Goal: Information Seeking & Learning: Learn about a topic

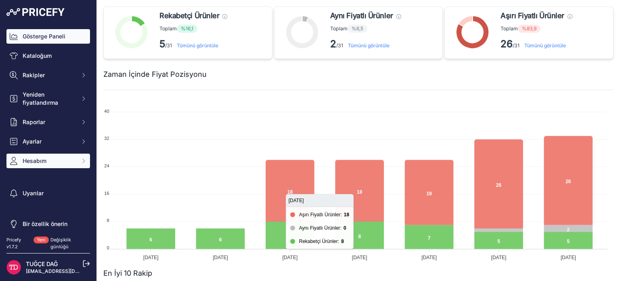
click at [59, 162] on span "Hesabım" at bounding box center [49, 161] width 53 height 8
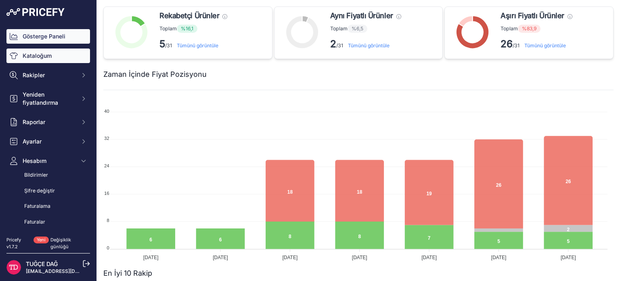
click at [46, 58] on font "Kataloğum" at bounding box center [37, 55] width 29 height 7
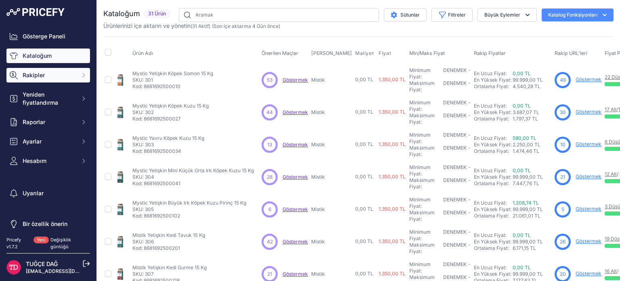
click at [63, 72] on span "Rakipler" at bounding box center [49, 75] width 53 height 8
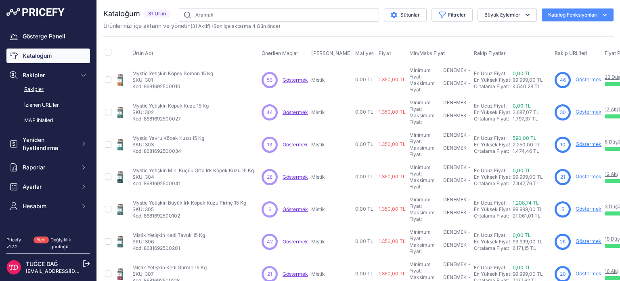
click at [52, 95] on link "Rakipler" at bounding box center [48, 89] width 84 height 14
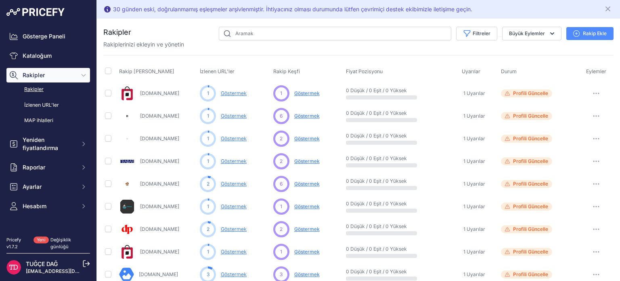
click at [302, 92] on font "Göstermek" at bounding box center [306, 93] width 25 height 6
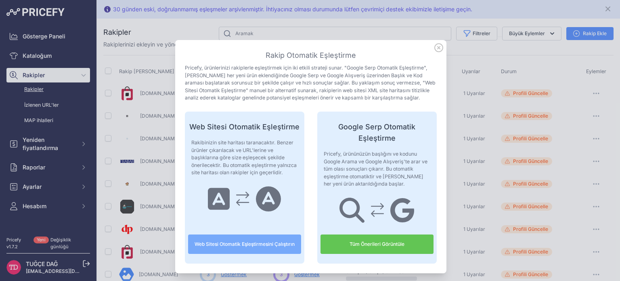
click at [437, 47] on icon at bounding box center [439, 47] width 9 height 9
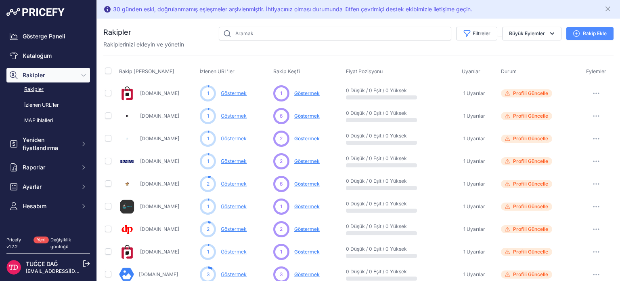
click at [289, 98] on div "1 ... Göstermek Bu yarışmacı için henüz bir öneri yok Keşfediliyor..." at bounding box center [307, 93] width 69 height 16
click at [299, 94] on font "Göstermek" at bounding box center [306, 93] width 25 height 6
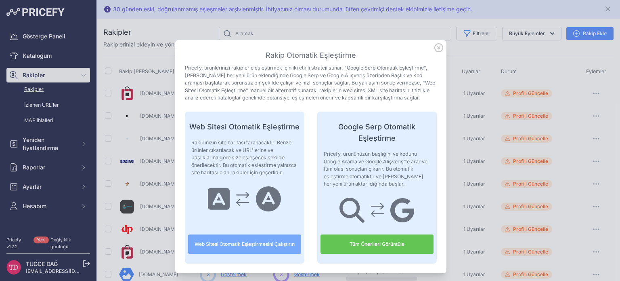
drag, startPoint x: 303, startPoint y: 53, endPoint x: 375, endPoint y: 55, distance: 71.9
click at [375, 55] on h3 "Rakip Otomatik Eşleştirme" at bounding box center [311, 55] width 252 height 11
click at [435, 45] on icon at bounding box center [439, 47] width 9 height 9
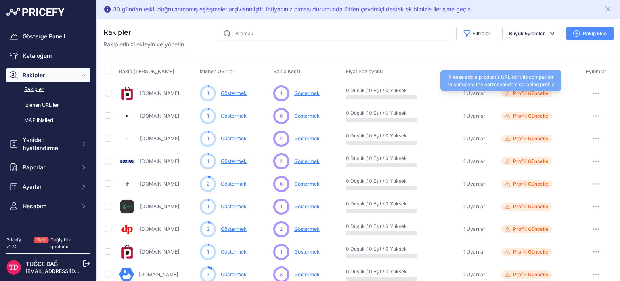
click at [513, 93] on font "Profili Güncelle" at bounding box center [530, 93] width 35 height 6
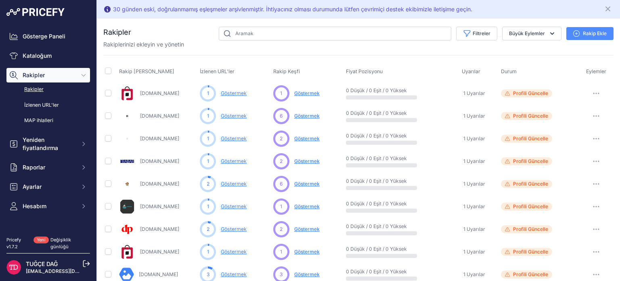
click at [43, 88] on link "Rakipler" at bounding box center [48, 89] width 84 height 14
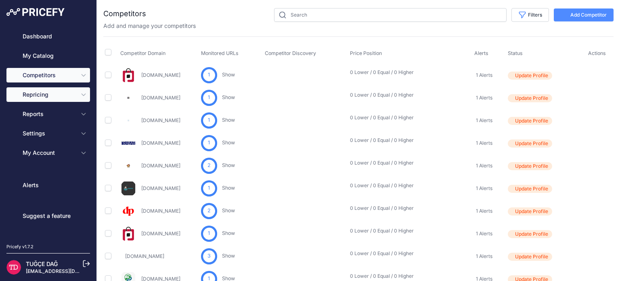
click at [57, 98] on span "Repricing" at bounding box center [49, 94] width 53 height 8
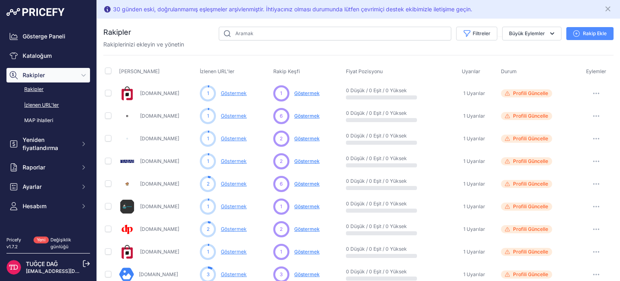
click at [49, 108] on font "İzlenen URL'ler" at bounding box center [41, 105] width 35 height 8
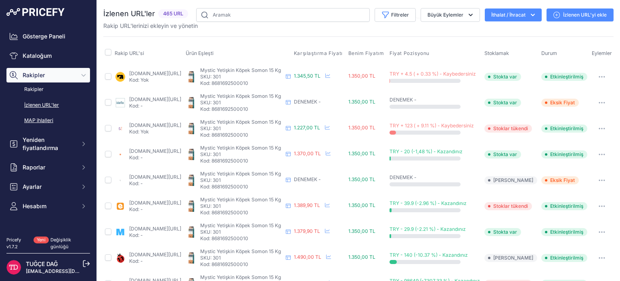
click at [47, 118] on font "MAP ihlalleri" at bounding box center [38, 120] width 29 height 6
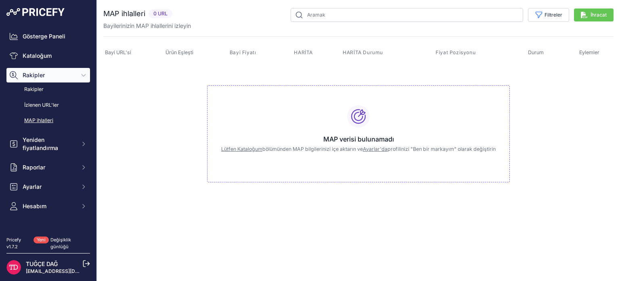
click at [122, 51] on font "Bayi URL'si" at bounding box center [118, 52] width 26 height 6
click at [181, 50] on font "Ürün Eşleşti" at bounding box center [180, 52] width 28 height 6
click at [254, 46] on th "Bayi Fiyatı" at bounding box center [260, 52] width 65 height 19
click at [559, 13] on font "Filtreler" at bounding box center [554, 15] width 18 height 6
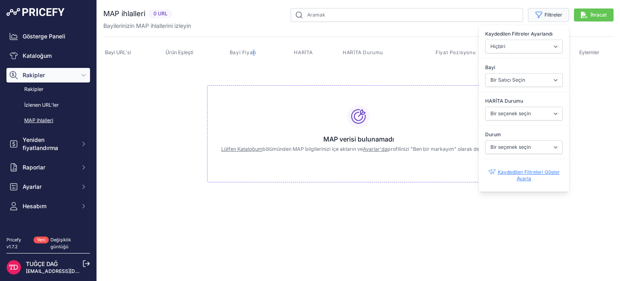
click at [559, 13] on font "Filtreler" at bounding box center [554, 15] width 18 height 6
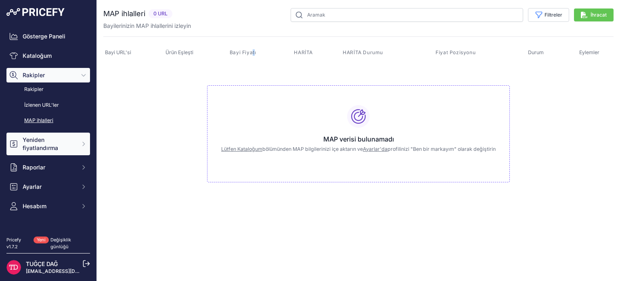
click at [51, 145] on font "Yeniden fiyatlandırma" at bounding box center [41, 143] width 36 height 15
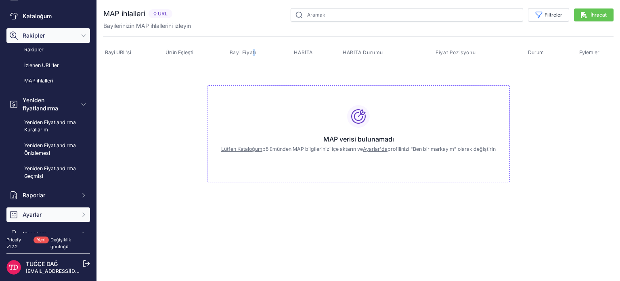
scroll to position [40, 0]
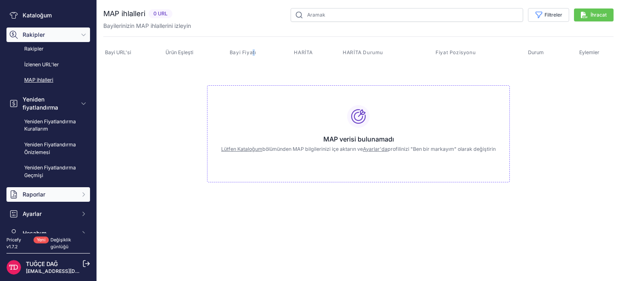
click at [60, 193] on span "Raporlar" at bounding box center [49, 194] width 53 height 8
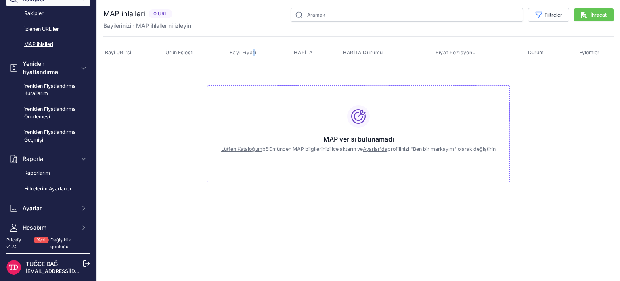
scroll to position [81, 0]
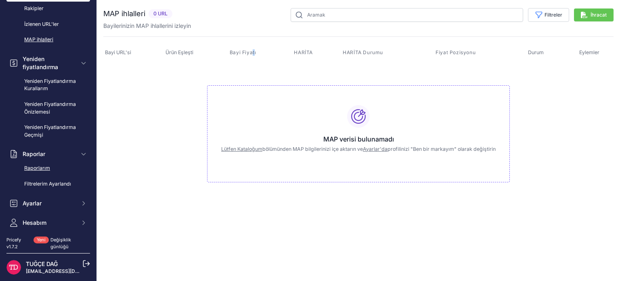
click at [36, 164] on link "Raporlarım" at bounding box center [48, 168] width 84 height 14
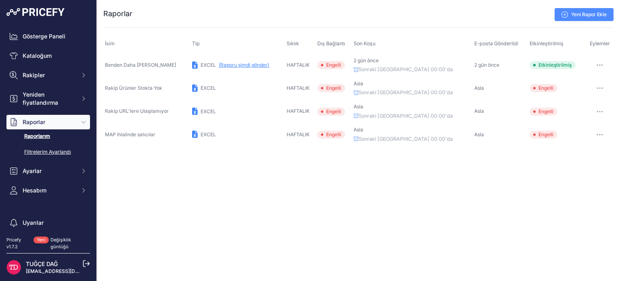
click at [45, 154] on font "Filtrelerim Ayarlandı" at bounding box center [47, 152] width 47 height 6
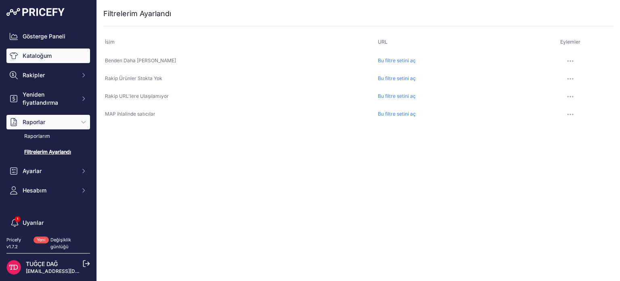
click at [57, 49] on link "Kataloğum" at bounding box center [48, 55] width 84 height 15
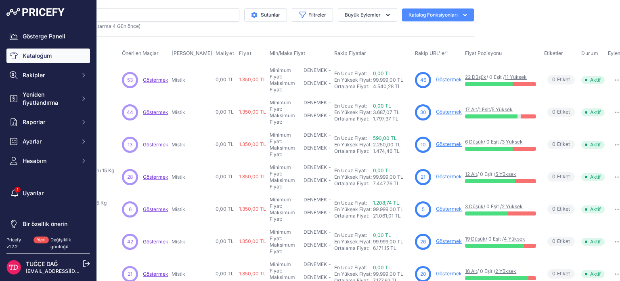
scroll to position [0, 142]
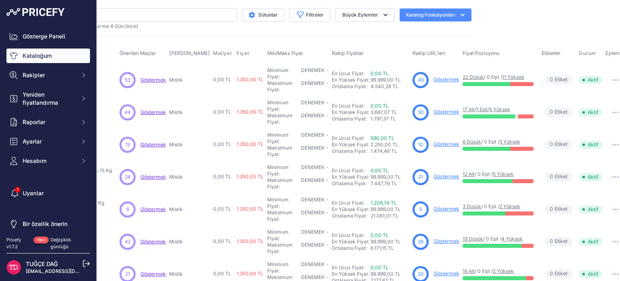
click at [435, 82] on font "Göstermek" at bounding box center [447, 79] width 26 height 6
click at [447, 21] on button "Katalog Fonksiyonları" at bounding box center [436, 14] width 72 height 13
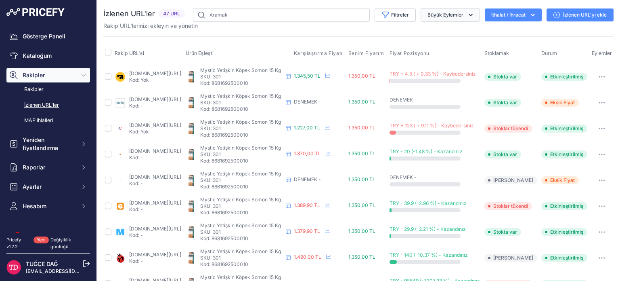
click at [467, 16] on icon "button" at bounding box center [471, 15] width 8 height 8
click at [404, 14] on button "Filtreler" at bounding box center [395, 15] width 41 height 14
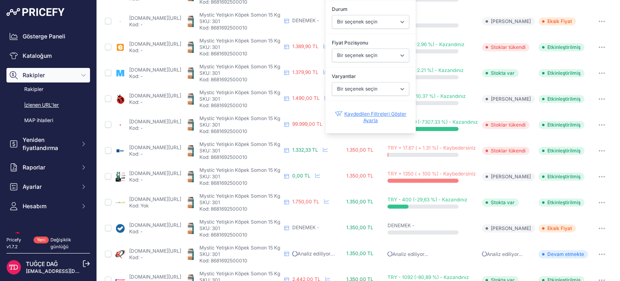
scroll to position [81, 0]
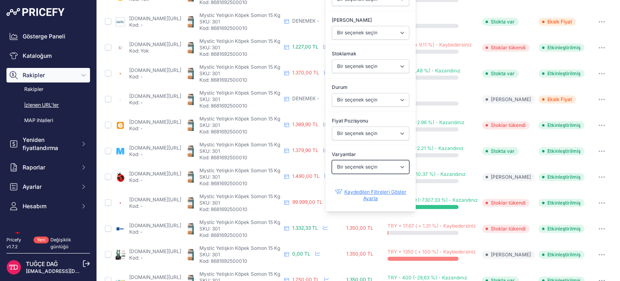
click at [359, 166] on select "Bir seçenek seçin Evet HAYIR" at bounding box center [371, 167] width 78 height 14
click at [360, 138] on select "Bir seçenek seçin Ben daha aşağıdayım Aynı fiyat Ben daha yüksekteyim" at bounding box center [371, 133] width 78 height 14
click at [361, 134] on select "Bir seçenek seçin Ben daha aşağıdayım Aynı fiyat Ben daha yüksekteyim" at bounding box center [371, 133] width 78 height 14
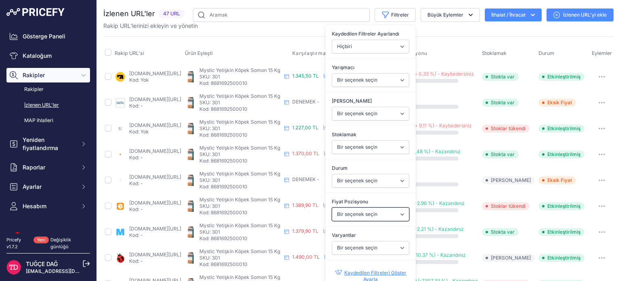
click at [359, 211] on select "Bir seçenek seçin Ben daha aşağıdayım Aynı fiyat Ben daha yüksekteyim" at bounding box center [371, 214] width 78 height 14
select select "1"
click at [332, 207] on select "Bir seçenek seçin Ben daha aşağıdayım Aynı fiyat Ben daha yüksekteyim" at bounding box center [371, 214] width 78 height 14
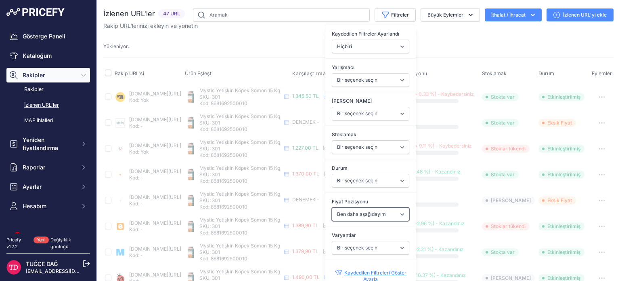
scroll to position [81, 0]
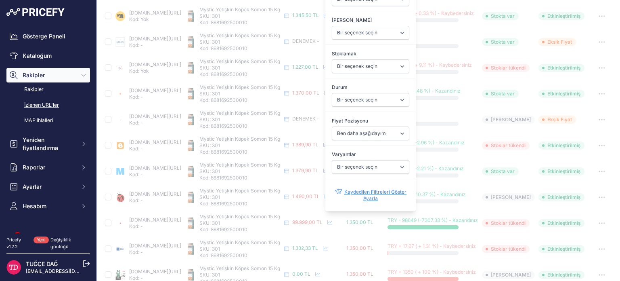
click at [367, 190] on link "Kaydedilen Filtreleri Göster Ayarla" at bounding box center [371, 194] width 72 height 25
select select "null"
select select
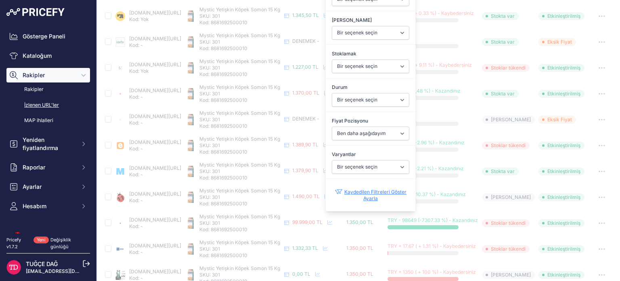
select select
select select "1"
select select
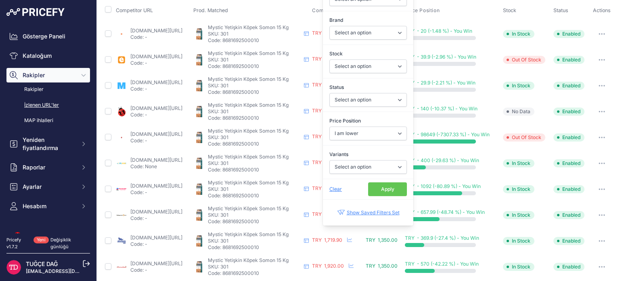
click at [368, 193] on div "Apply" at bounding box center [387, 189] width 39 height 14
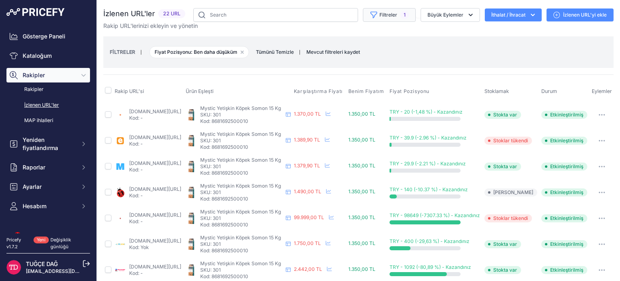
click at [390, 14] on font "Filtreler" at bounding box center [389, 15] width 18 height 6
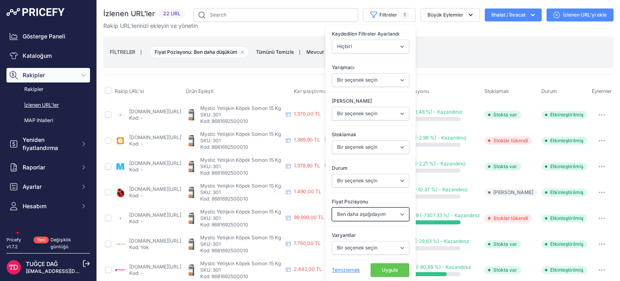
click at [366, 211] on select "Bir seçenek seçin Ben daha aşağıdayım Aynı fiyat Ben daha yüksekteyim" at bounding box center [371, 214] width 78 height 14
select select "0"
click at [332, 207] on select "Bir seçenek seçin Ben daha aşağıdayım Aynı fiyat Ben daha yüksekteyim" at bounding box center [371, 214] width 78 height 14
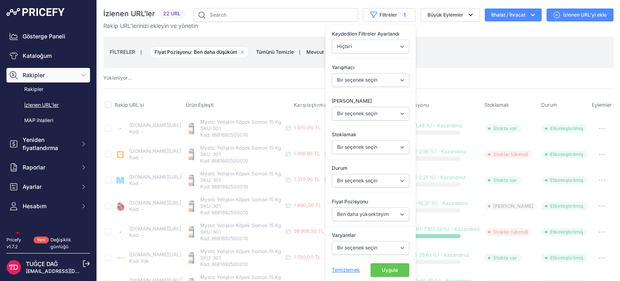
click at [382, 269] on font "Uygula" at bounding box center [390, 270] width 16 height 6
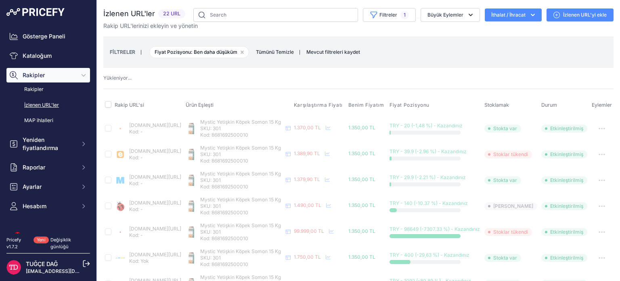
click at [446, 48] on div "FİLTRELER | Fiyat Pozisyonu: Ben daha düşüküm Filtreyi kaldır seçeneği Tümünü T…" at bounding box center [359, 52] width 498 height 22
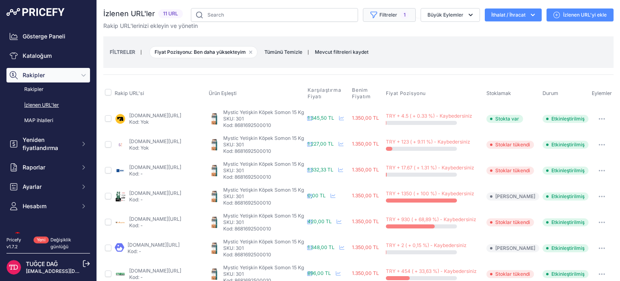
click at [380, 16] on font "Filtreler" at bounding box center [389, 15] width 18 height 6
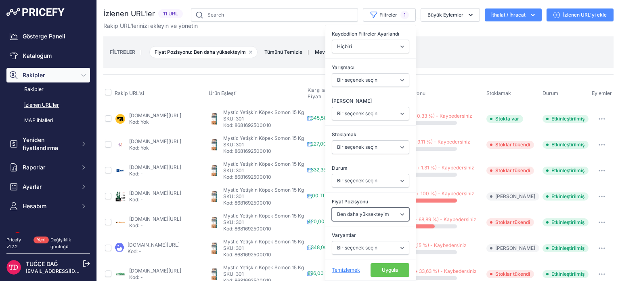
click at [370, 214] on select "Bir seçenek seçin Ben daha aşağıdayım Aynı fiyat Ben daha yüksekteyim" at bounding box center [371, 214] width 78 height 14
click at [332, 207] on select "Bir seçenek seçin Ben daha aşağıdayım Aynı fiyat Ben daha yüksekteyim" at bounding box center [371, 214] width 78 height 14
click at [388, 267] on font "Uygula" at bounding box center [390, 270] width 16 height 6
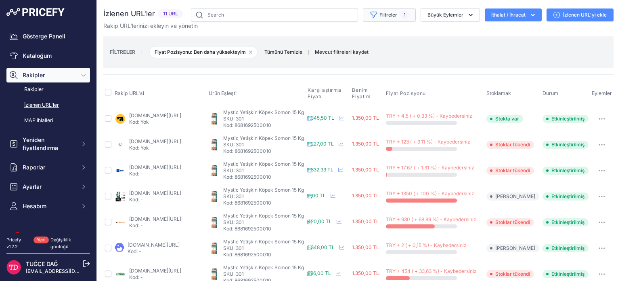
click at [393, 15] on button "Filtreler 1" at bounding box center [389, 15] width 53 height 14
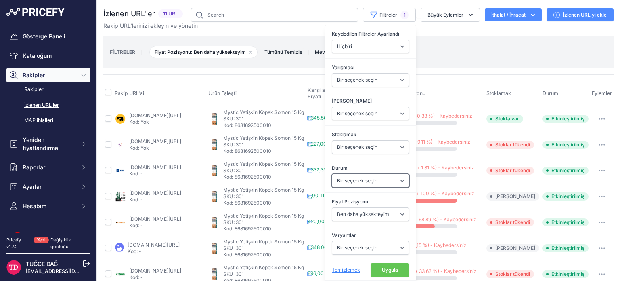
click at [363, 175] on select "Bir seçenek seçin Etkinleştirilmiş Engelli Devam etmekte Kazıma Başarısız Oldu …" at bounding box center [371, 181] width 78 height 14
click at [363, 177] on select "Bir seçenek seçin Etkinleştirilmiş Engelli Devam etmekte Kazıma Başarısız Oldu …" at bounding box center [371, 181] width 78 height 14
click at [362, 142] on select "Bir seçenek seçin Stokta var Stoklar tükendi" at bounding box center [371, 147] width 78 height 14
select select "1"
click at [332, 140] on select "Bir seçenek seçin Stokta var Stoklar tükendi" at bounding box center [371, 147] width 78 height 14
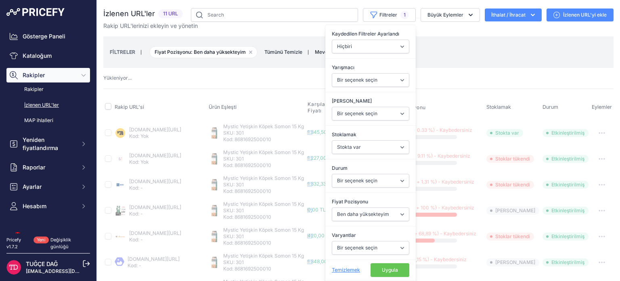
click at [386, 275] on div "Temizlemek Uygula" at bounding box center [371, 269] width 90 height 21
click at [386, 271] on button "Uygula" at bounding box center [390, 270] width 39 height 14
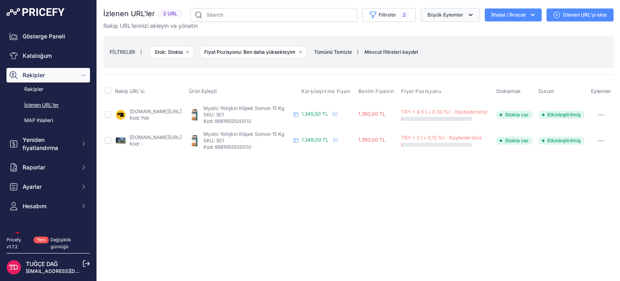
click at [462, 13] on font "Büyük Eylemler" at bounding box center [446, 15] width 36 height 6
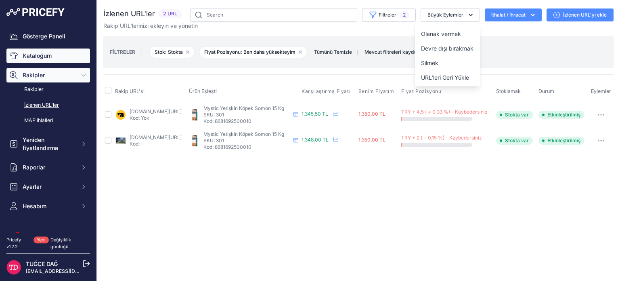
click at [51, 53] on font "Kataloğum" at bounding box center [37, 55] width 29 height 7
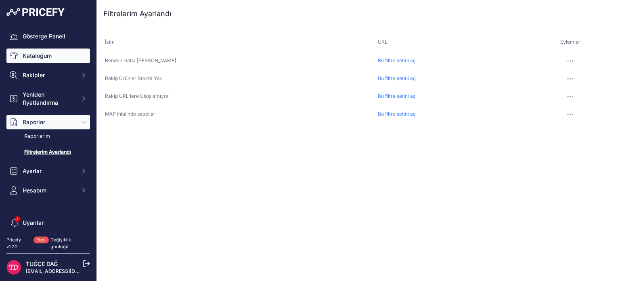
click at [49, 53] on font "Kataloğum" at bounding box center [37, 55] width 29 height 7
click at [51, 61] on link "Kataloğum" at bounding box center [48, 55] width 84 height 15
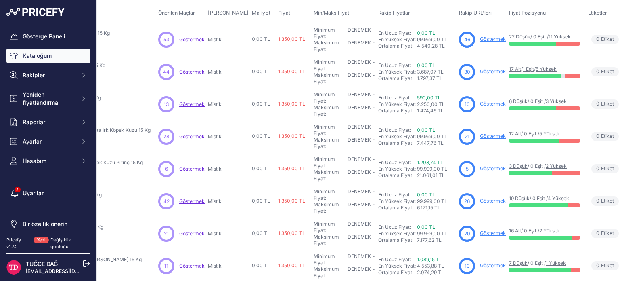
scroll to position [40, 93]
